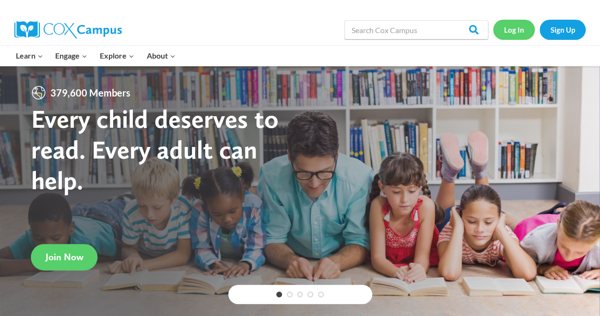
click at [525, 29] on link "Log In" at bounding box center [514, 30] width 42 height 20
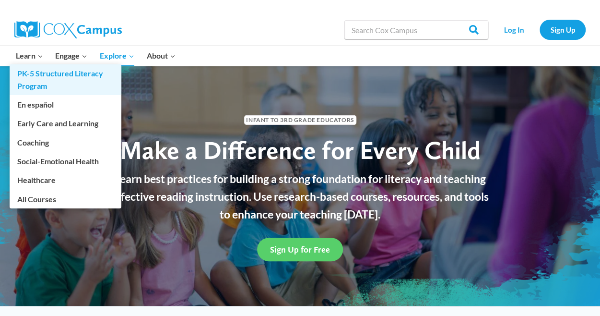
click at [40, 71] on link "PK-5 Structured Literacy Program" at bounding box center [66, 79] width 112 height 31
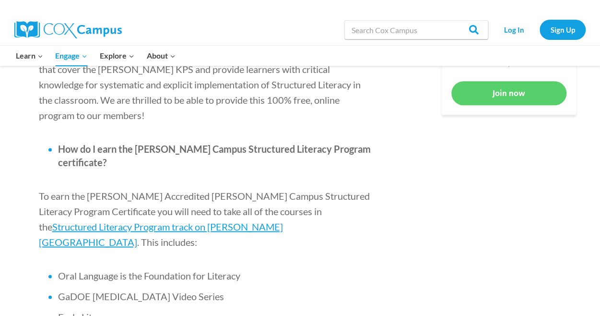
scroll to position [528, 0]
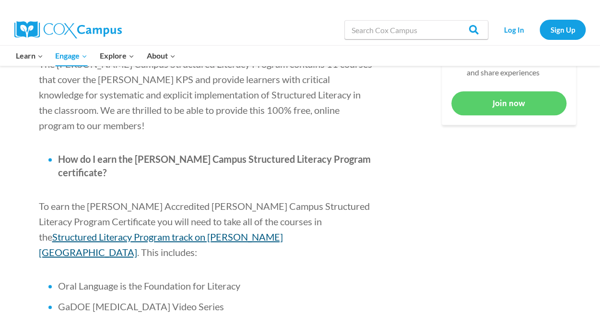
click at [283, 231] on span "Structured Literacy Program track on Cox Campus" at bounding box center [161, 244] width 244 height 27
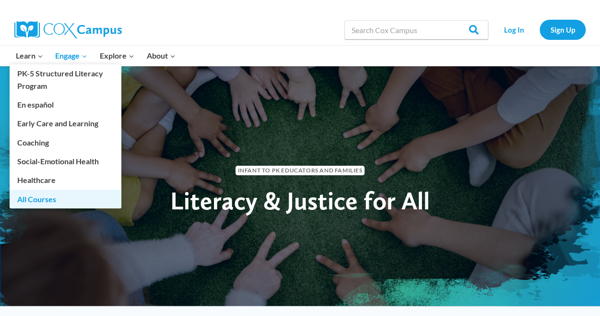
click at [29, 196] on link "All Courses" at bounding box center [66, 199] width 112 height 18
